Goal: Task Accomplishment & Management: Manage account settings

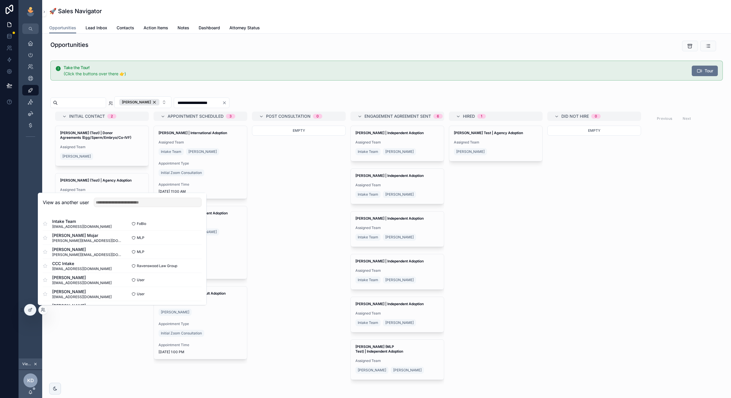
click at [118, 204] on input "text" at bounding box center [148, 202] width 108 height 9
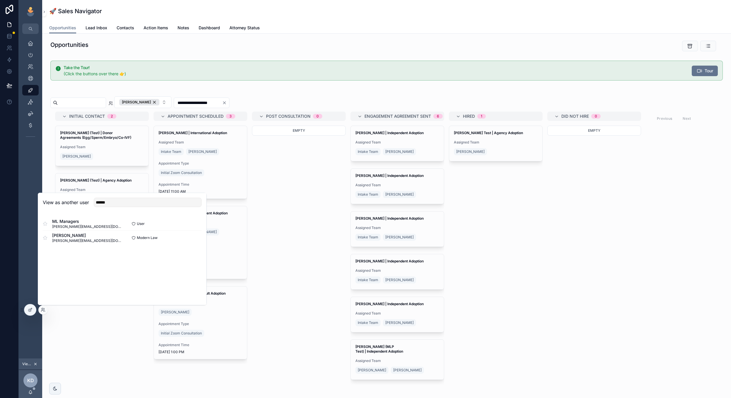
type input "******"
click at [0, 0] on button "Select" at bounding box center [0, 0] width 0 height 0
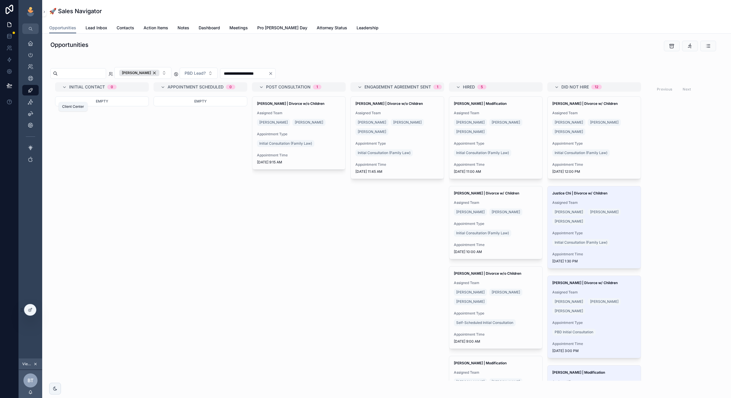
click at [32, 101] on icon "scrollable content" at bounding box center [31, 102] width 6 height 6
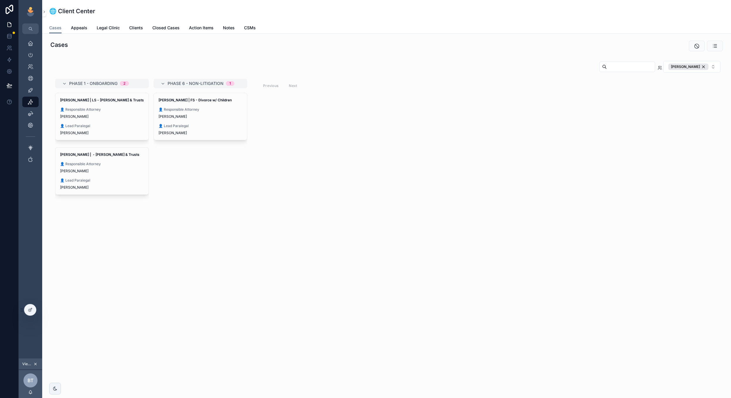
click at [227, 124] on span "👤 Lead Paralegal" at bounding box center [200, 126] width 84 height 5
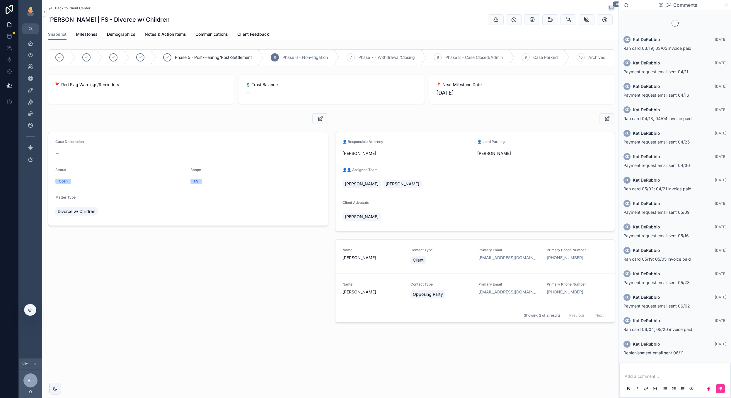
scroll to position [142, 0]
click at [316, 120] on button "scrollable content" at bounding box center [320, 118] width 16 height 11
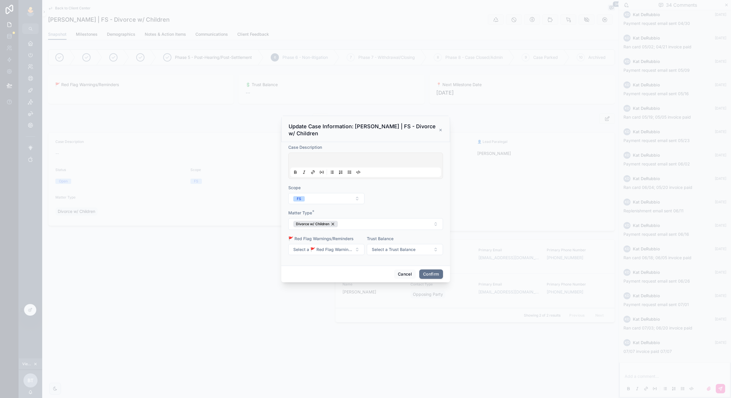
click at [349, 248] on span "Select a 🚩 Red Flag Warnings/Reminders" at bounding box center [322, 250] width 59 height 6
click at [319, 342] on div "Do Not Complete NPS" at bounding box center [309, 340] width 37 height 5
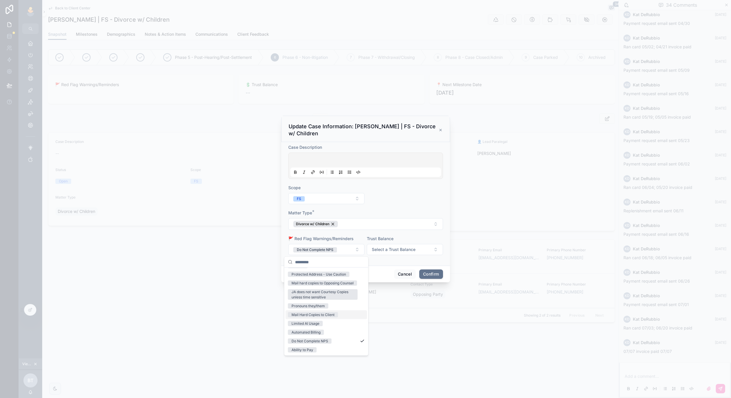
click at [379, 275] on div "Cancel Confirm" at bounding box center [365, 274] width 169 height 17
click at [427, 270] on button "Confirm" at bounding box center [430, 273] width 23 height 9
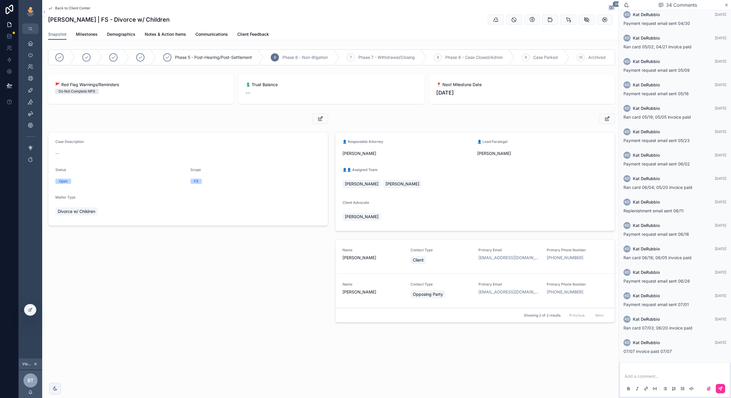
click at [70, 10] on span "Back to Client Center" at bounding box center [72, 8] width 35 height 5
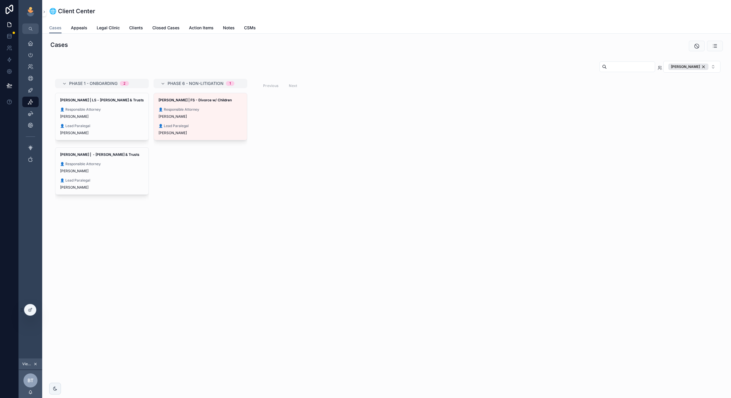
click at [217, 131] on div "Tiffany Benz" at bounding box center [200, 133] width 84 height 5
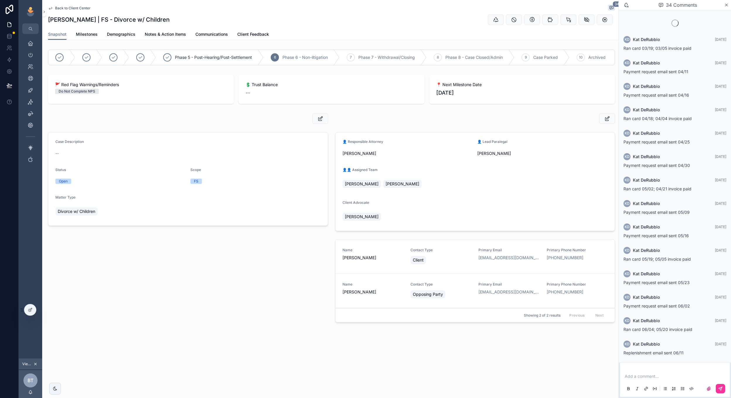
scroll to position [142, 0]
click at [314, 119] on button "scrollable content" at bounding box center [320, 118] width 16 height 11
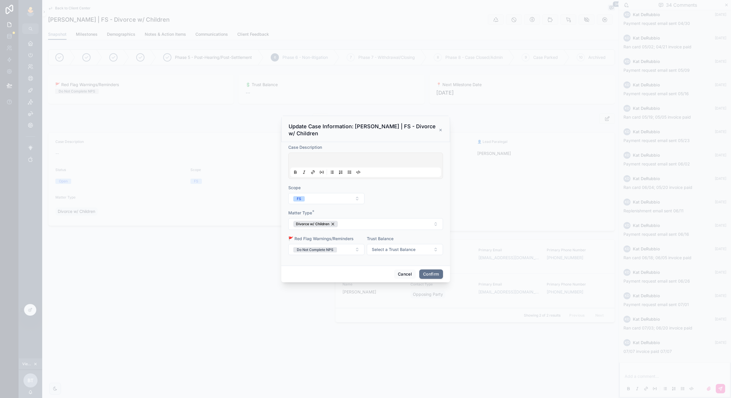
click at [335, 250] on span "Do Not Complete NPS" at bounding box center [315, 249] width 44 height 5
click at [355, 250] on button "Select a 🚩 Red Flag Warnings/Reminders" at bounding box center [326, 249] width 76 height 11
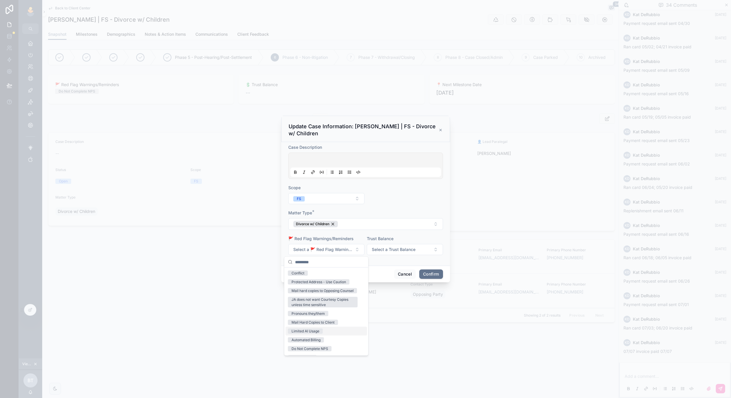
scroll to position [0, 0]
click at [370, 258] on form "Case Description Scope FS Matter Type * Divorce w/ Children 🚩 Red Flag Warnings…" at bounding box center [365, 202] width 155 height 117
click at [432, 275] on button "Confirm" at bounding box center [430, 273] width 23 height 9
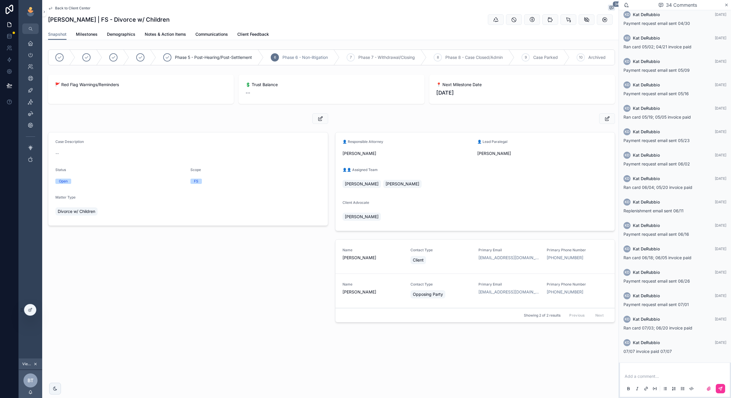
click at [39, 70] on div "Our Team" at bounding box center [30, 67] width 23 height 12
click at [32, 68] on icon "scrollable content" at bounding box center [31, 67] width 6 height 6
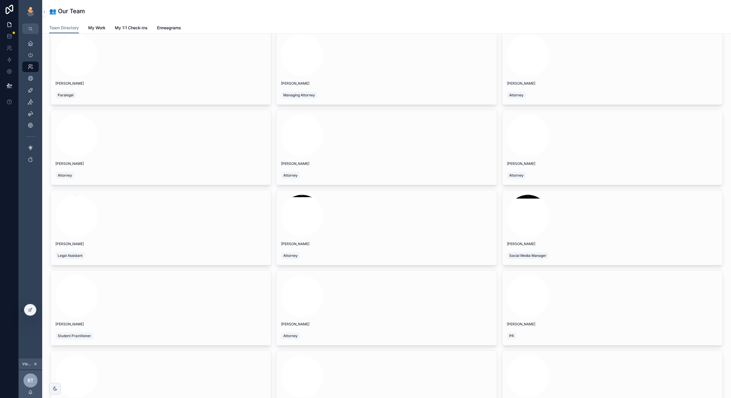
scroll to position [612, 0]
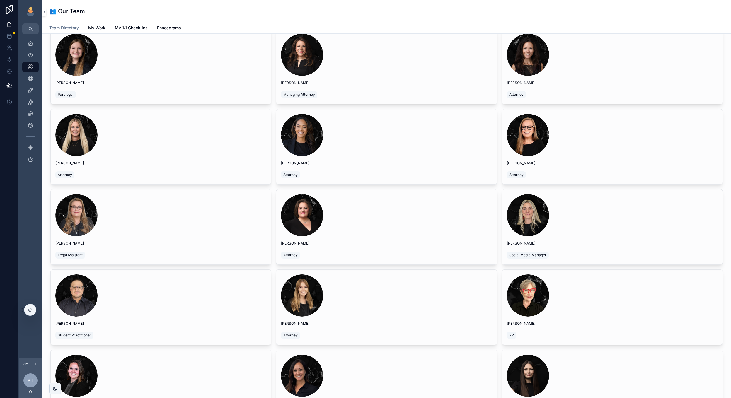
click at [356, 228] on div "scrollable content" at bounding box center [386, 215] width 211 height 42
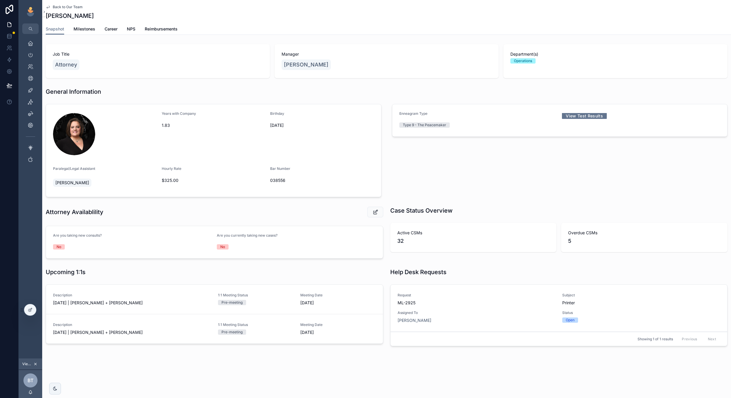
click at [131, 30] on span "NPS" at bounding box center [131, 29] width 8 height 6
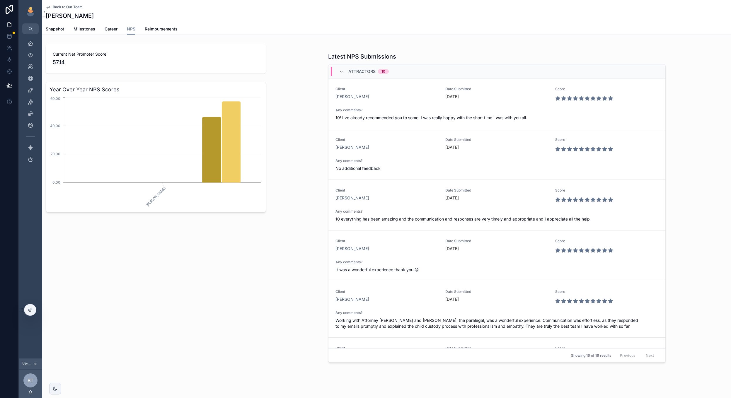
click at [340, 73] on icon "scrollable content" at bounding box center [341, 71] width 5 height 5
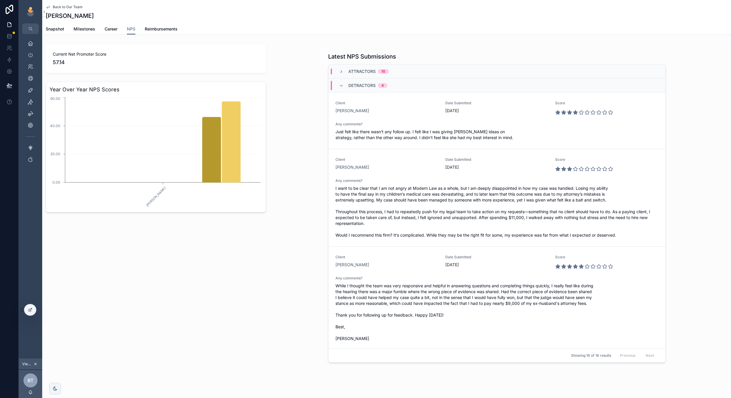
click at [341, 83] on div "Detractors 4" at bounding box center [363, 85] width 48 height 9
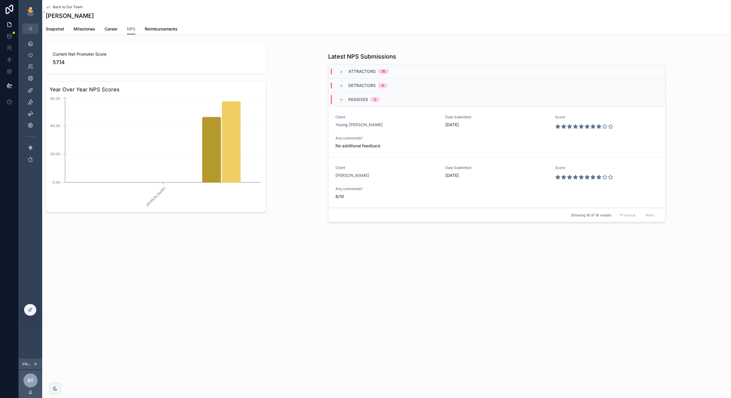
click at [341, 71] on icon "scrollable content" at bounding box center [341, 71] width 5 height 5
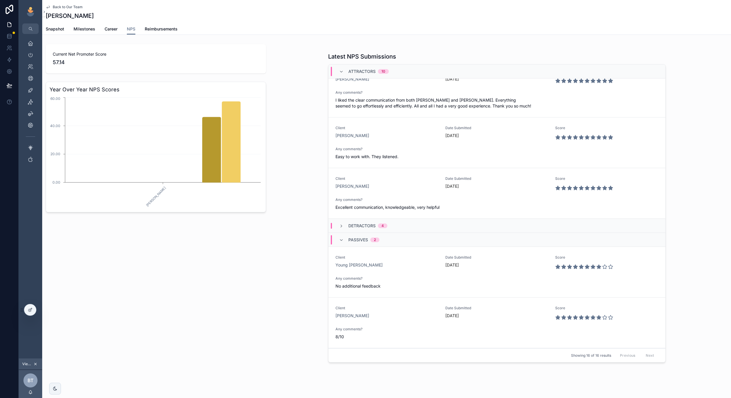
scroll to position [378, 0]
click at [341, 228] on icon "scrollable content" at bounding box center [341, 226] width 5 height 5
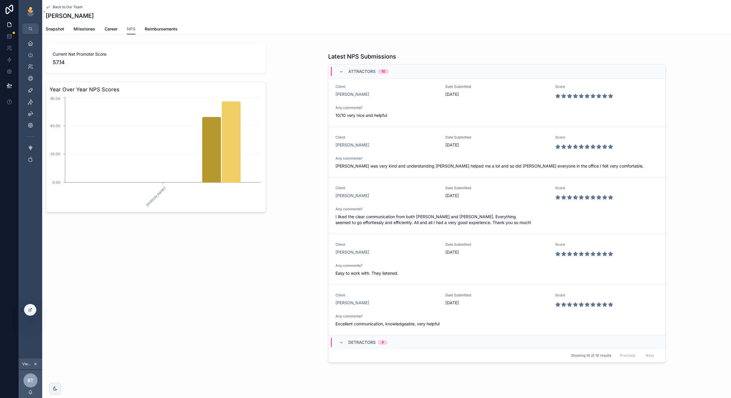
scroll to position [248, 0]
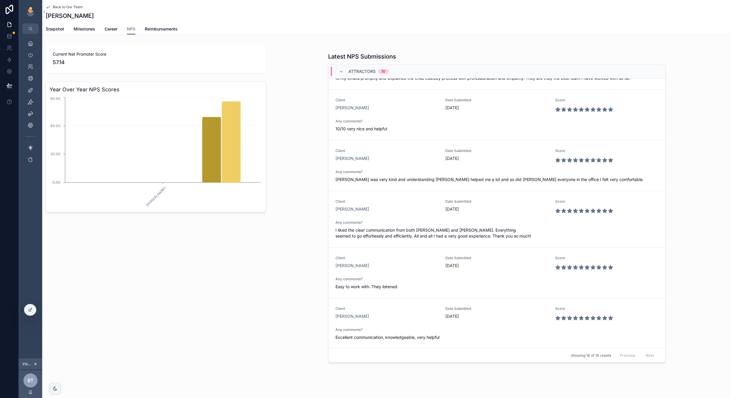
click at [340, 74] on span "scrollable content" at bounding box center [341, 71] width 5 height 5
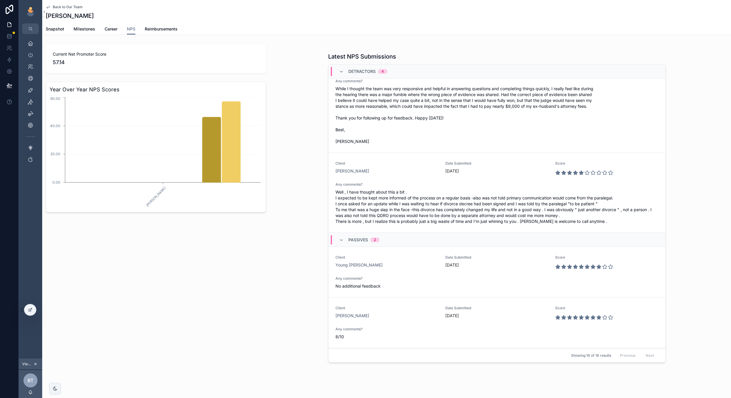
click at [339, 240] on icon "scrollable content" at bounding box center [341, 240] width 5 height 5
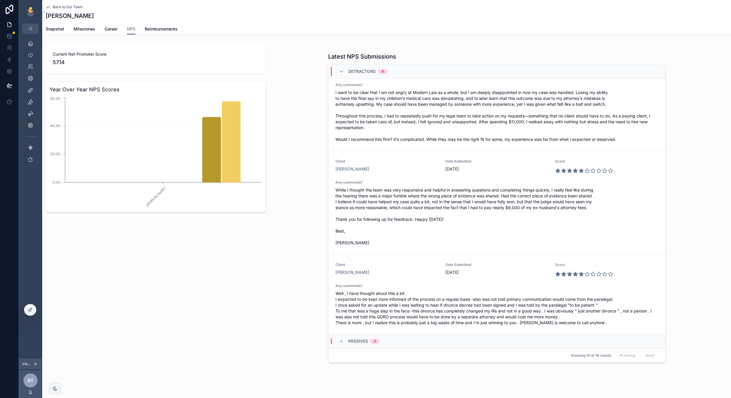
click at [342, 73] on icon "scrollable content" at bounding box center [341, 71] width 5 height 5
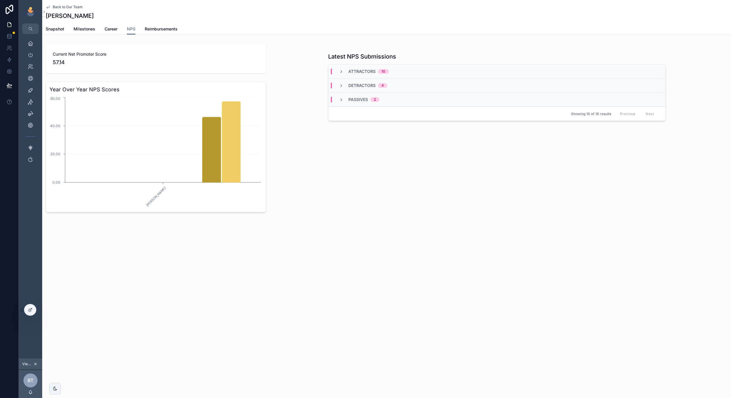
click at [341, 74] on span "scrollable content" at bounding box center [341, 71] width 5 height 5
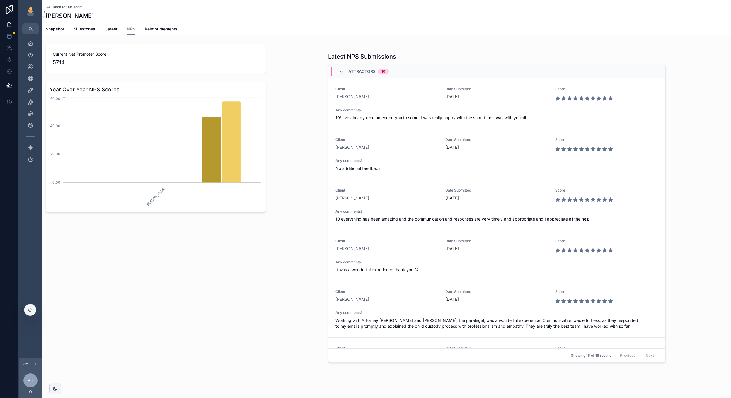
click at [341, 72] on icon "scrollable content" at bounding box center [341, 71] width 5 height 5
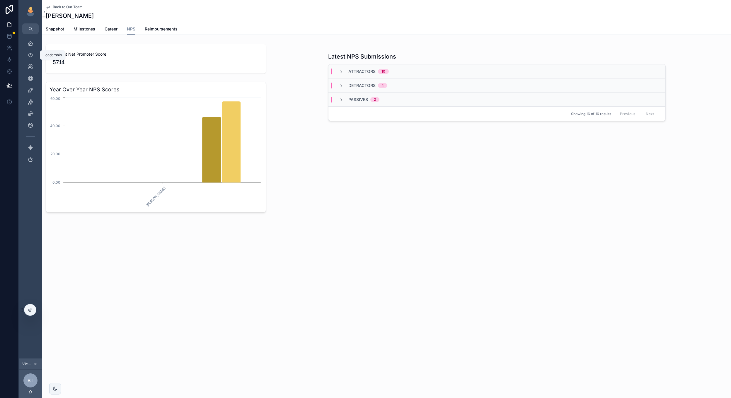
click at [30, 54] on icon "scrollable content" at bounding box center [31, 55] width 6 height 6
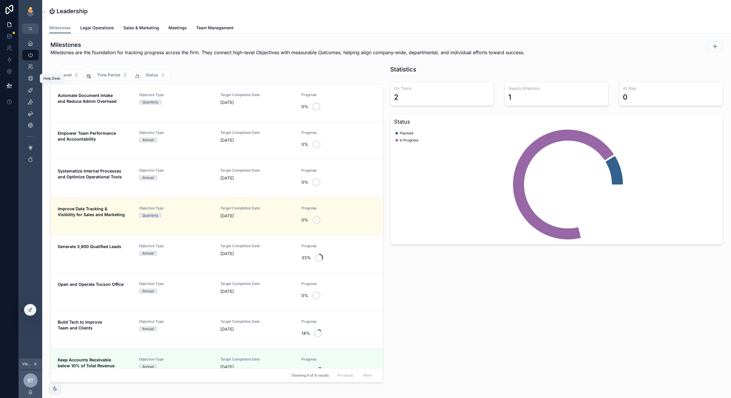
click at [29, 78] on icon "scrollable content" at bounding box center [31, 79] width 6 height 6
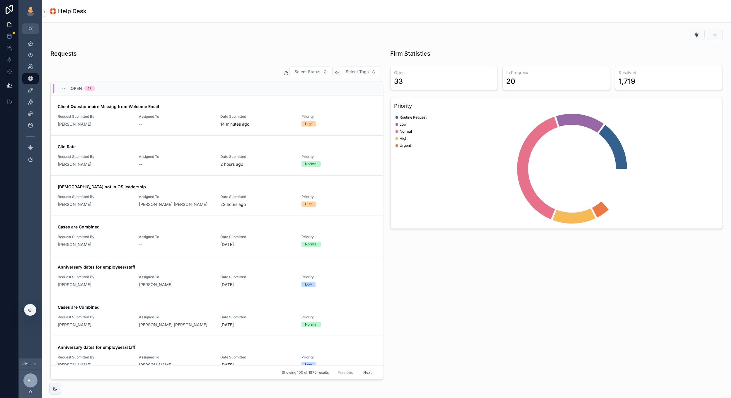
click at [209, 120] on div "Assigned To --" at bounding box center [176, 120] width 74 height 13
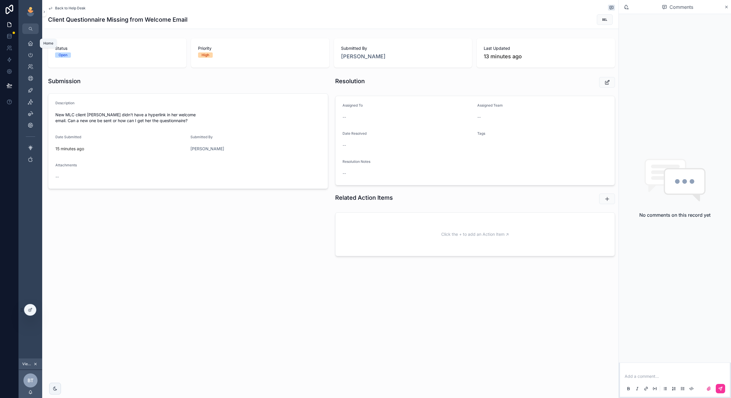
click at [30, 44] on icon "scrollable content" at bounding box center [31, 43] width 6 height 6
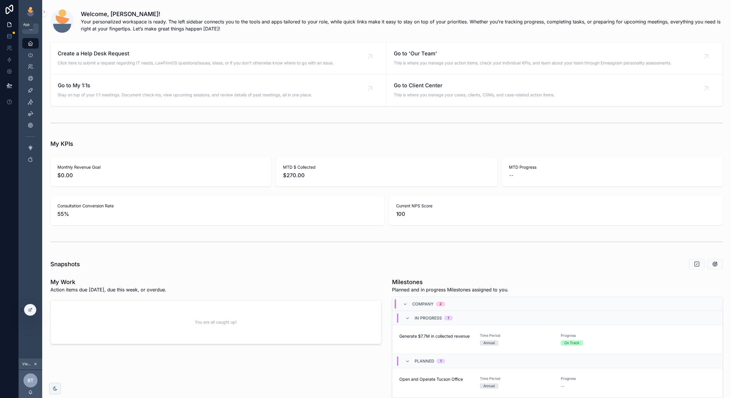
click at [6, 24] on icon at bounding box center [9, 25] width 6 height 6
